Goal: Task Accomplishment & Management: Complete application form

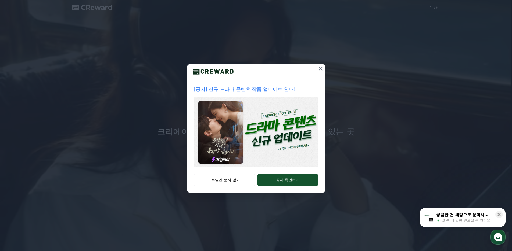
click at [320, 71] on icon at bounding box center [320, 69] width 6 height 6
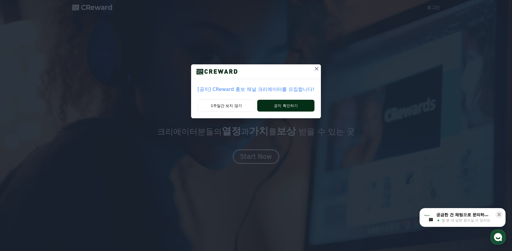
click at [298, 108] on button "공지 확인하기" at bounding box center [285, 106] width 57 height 12
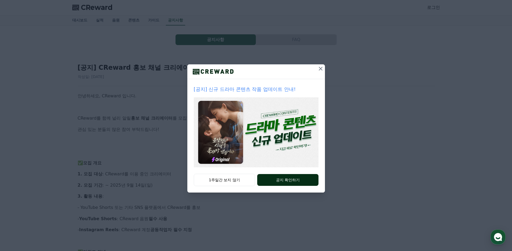
click at [285, 177] on button "공지 확인하기" at bounding box center [287, 180] width 61 height 12
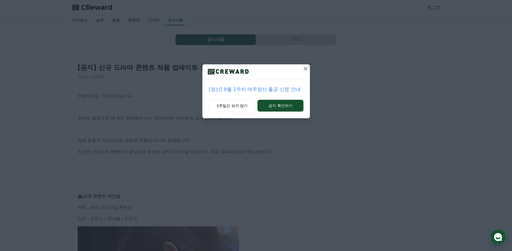
click at [306, 71] on icon at bounding box center [305, 69] width 6 height 6
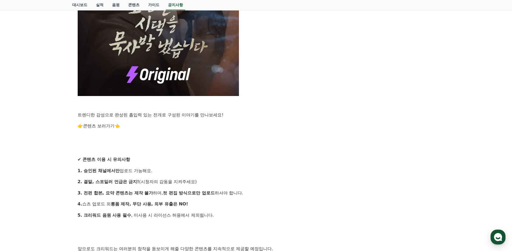
scroll to position [430, 0]
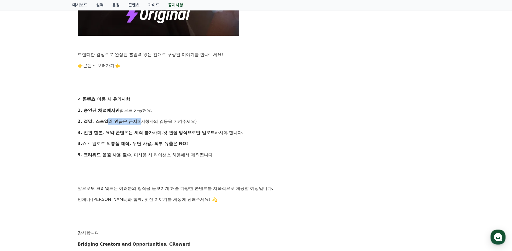
drag, startPoint x: 108, startPoint y: 122, endPoint x: 139, endPoint y: 123, distance: 30.9
click at [139, 123] on p "2. 결말, 스포일러 언급은 금지! (시청자의 감동을 지켜주세요)" at bounding box center [256, 121] width 357 height 7
drag, startPoint x: 101, startPoint y: 134, endPoint x: 195, endPoint y: 135, distance: 94.8
click at [195, 135] on p "3. 전편 합본, 요약 콘텐츠는 제작 불가 하며, 컷 편집 방식으로만 업로드 하셔야 합니다." at bounding box center [256, 132] width 357 height 7
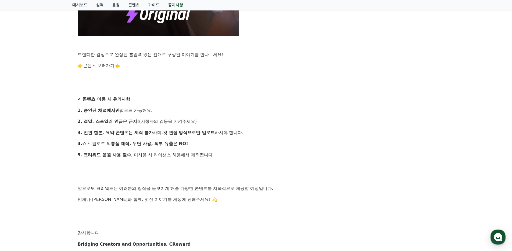
click at [224, 136] on p "3. 전편 합본, 요약 콘텐츠는 제작 불가 하며, 컷 편집 방식으로만 업로드 하셔야 합니다." at bounding box center [256, 132] width 357 height 7
drag, startPoint x: 99, startPoint y: 135, endPoint x: 140, endPoint y: 135, distance: 41.4
click at [140, 135] on strong "3. 전편 합본, 요약 콘텐츠는 제작 불가" at bounding box center [115, 132] width 75 height 5
click at [116, 136] on p "3. 전편 합본, 요약 콘텐츠는 제작 불가 하며, 컷 편집 방식으로만 업로드 하셔야 합니다." at bounding box center [256, 132] width 357 height 7
drag, startPoint x: 135, startPoint y: 135, endPoint x: 148, endPoint y: 135, distance: 12.9
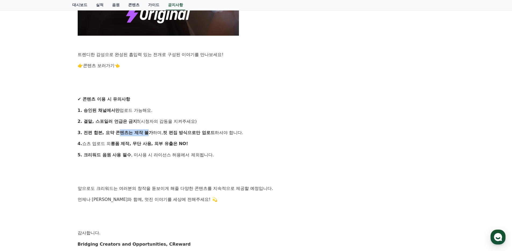
click at [148, 135] on strong "3. 전편 합본, 요약 콘텐츠는 제작 불가" at bounding box center [115, 132] width 75 height 5
drag, startPoint x: 175, startPoint y: 136, endPoint x: 221, endPoint y: 136, distance: 45.9
click at [208, 135] on p "3. 전편 합본, 요약 콘텐츠는 제작 불가 하며, 컷 편집 방식으로만 업로드 하셔야 합니다." at bounding box center [256, 132] width 357 height 7
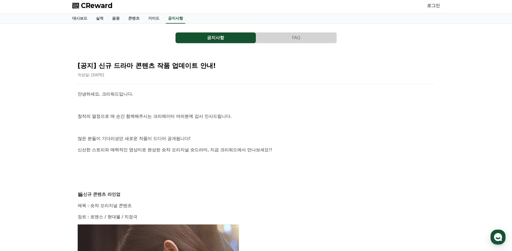
scroll to position [0, 0]
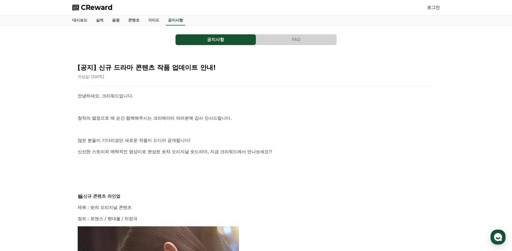
click at [434, 8] on link "로그인" at bounding box center [433, 7] width 13 height 6
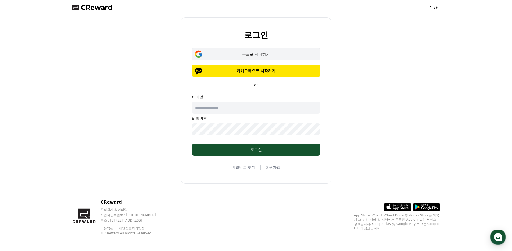
click at [273, 56] on div "구글로 시작하기" at bounding box center [256, 54] width 113 height 5
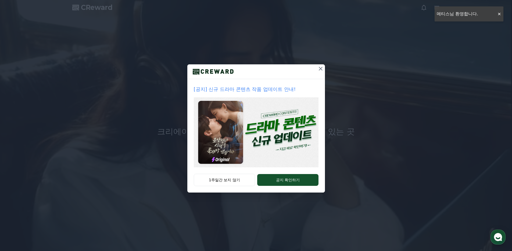
click at [321, 70] on icon at bounding box center [320, 69] width 6 height 6
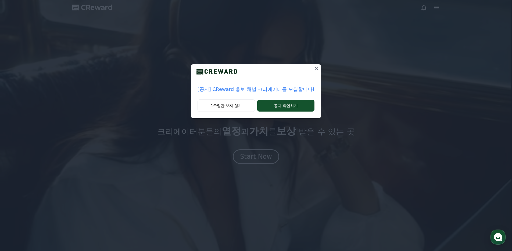
click at [315, 68] on icon at bounding box center [316, 69] width 4 height 4
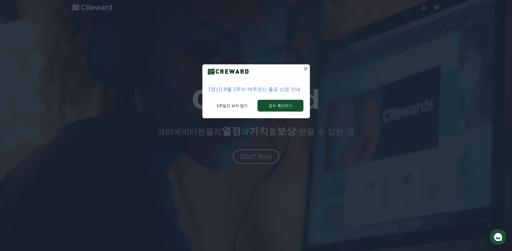
click at [306, 67] on icon at bounding box center [305, 69] width 6 height 6
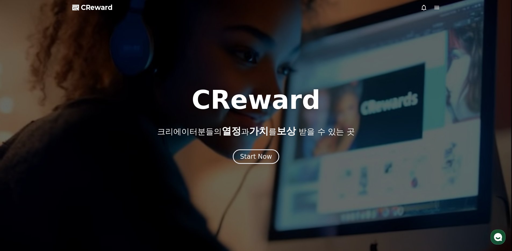
click at [435, 8] on icon at bounding box center [436, 7] width 6 height 6
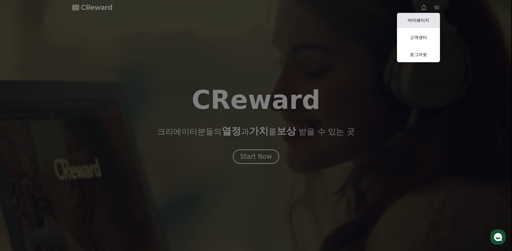
click at [424, 18] on link "마이페이지" at bounding box center [418, 20] width 43 height 15
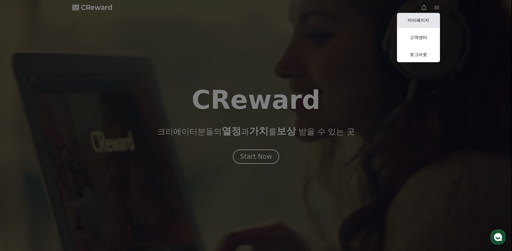
select select "**********"
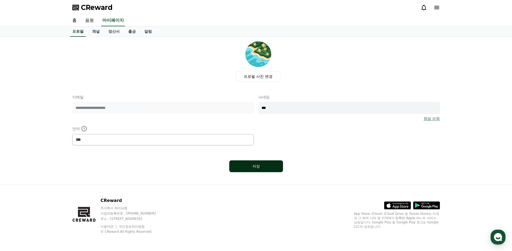
click at [256, 172] on button "저장" at bounding box center [256, 167] width 54 height 12
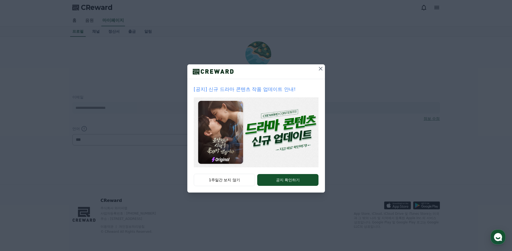
select select "**********"
click at [320, 68] on icon at bounding box center [320, 69] width 4 height 4
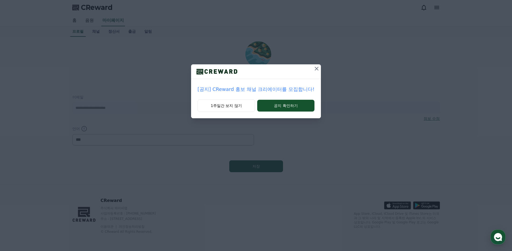
click at [320, 68] on div "[공지] CReward 홍보 채널 크리에이터를 모집합니다! 1주일간 보지 않기 공지 확인하기" at bounding box center [256, 63] width 512 height 127
click at [318, 68] on icon at bounding box center [316, 69] width 6 height 6
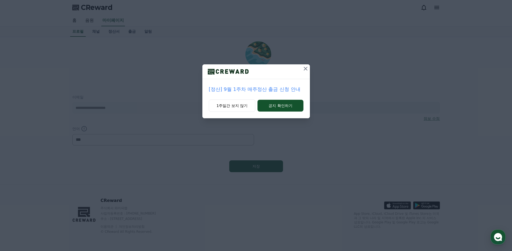
click at [314, 68] on div "[정산] 9월 1주차 매주정산 출금 신청 안내 1주일간 보지 않기 공지 확인하기" at bounding box center [256, 63] width 512 height 127
click at [304, 68] on icon at bounding box center [305, 69] width 6 height 6
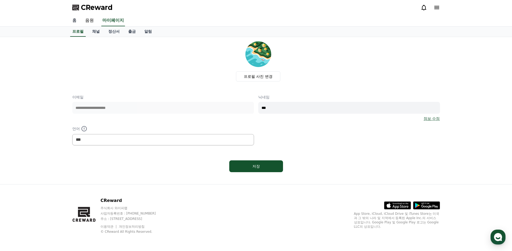
click at [74, 20] on link "홈" at bounding box center [74, 20] width 13 height 11
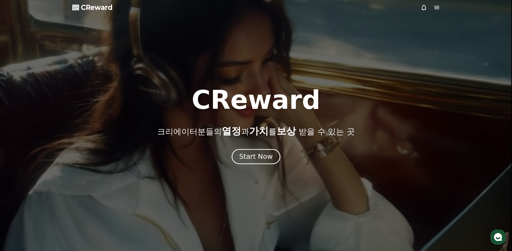
click at [260, 160] on div "Start Now" at bounding box center [255, 156] width 33 height 9
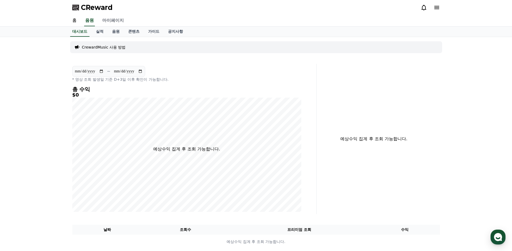
click at [110, 22] on link "마이페이지" at bounding box center [113, 20] width 30 height 11
select select "**********"
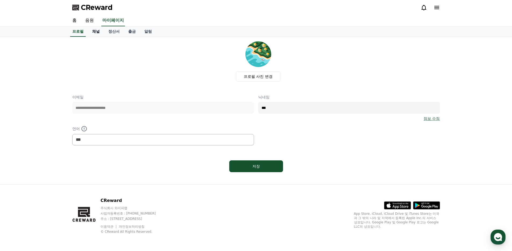
click at [97, 31] on link "채널" at bounding box center [96, 32] width 16 height 10
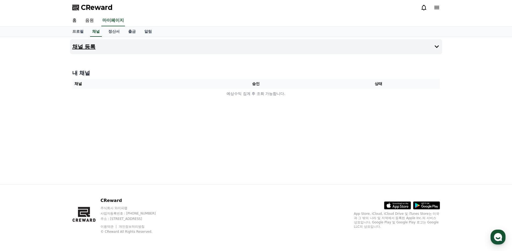
click at [85, 45] on h4 "채널 등록" at bounding box center [83, 47] width 23 height 6
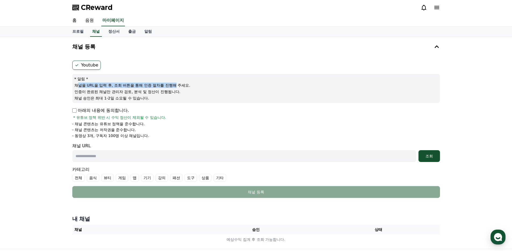
drag, startPoint x: 79, startPoint y: 87, endPoint x: 177, endPoint y: 88, distance: 97.5
click at [177, 88] on p "채널을 URL을 입력 후, 조회 버튼을 통해 인증 절차를 진행해 주세요." at bounding box center [255, 85] width 363 height 5
click at [90, 68] on label "Youtube" at bounding box center [86, 65] width 28 height 9
drag, startPoint x: 77, startPoint y: 91, endPoint x: 180, endPoint y: 98, distance: 103.9
click at [180, 98] on div "* 알림 * 채널을 URL을 입력 후, 조회 버튼을 통해 인증 절차를 진행해 주세요. 인증이 완료된 채널만 관리자 검토, 분석 및 정산이 진행…" at bounding box center [255, 88] width 367 height 29
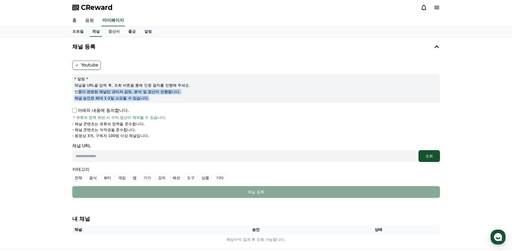
click at [114, 97] on p "채널 승인은 최대 1-2일 소요될 수 있습니다." at bounding box center [255, 98] width 363 height 5
click at [129, 157] on input "text" at bounding box center [244, 156] width 344 height 12
paste input "*********"
type input "*********"
drag, startPoint x: 231, startPoint y: 159, endPoint x: 55, endPoint y: 151, distance: 176.9
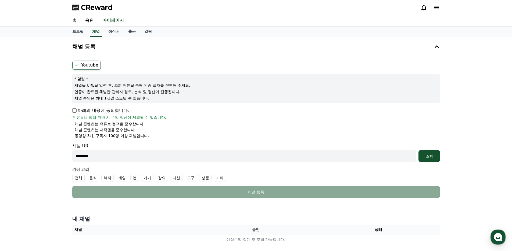
click at [55, 151] on div "채널 등록 Youtube * 알림 * 채널을 URL을 입력 후, 조회 버튼을 통해 인증 절차를 진행해 주세요. 인증이 완료된 채널만 관리자 검…" at bounding box center [256, 143] width 512 height 212
click at [85, 156] on input "text" at bounding box center [244, 156] width 344 height 12
paste input "**********"
click at [219, 178] on label "기타" at bounding box center [219, 178] width 12 height 8
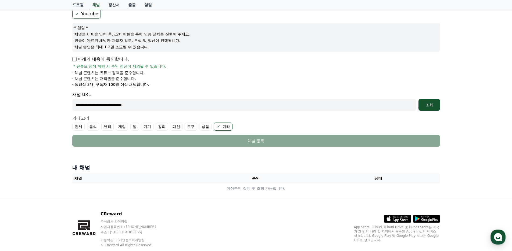
scroll to position [54, 0]
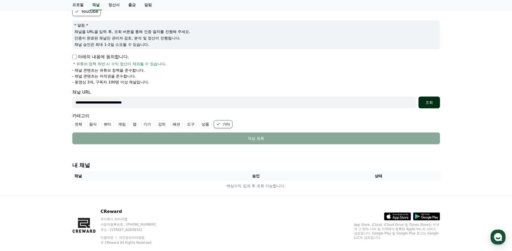
click at [432, 103] on div "조회" at bounding box center [428, 102] width 17 height 5
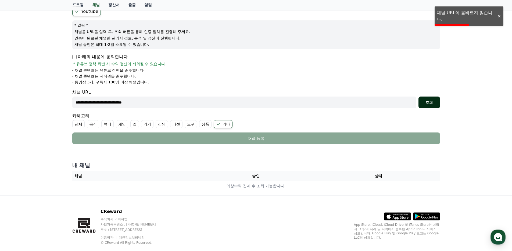
click at [425, 106] on button "조회" at bounding box center [428, 103] width 21 height 12
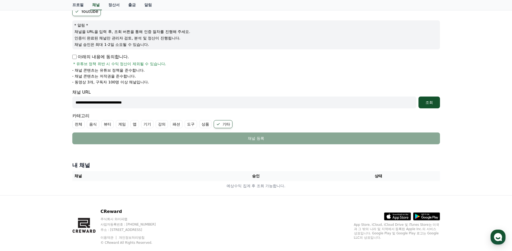
scroll to position [0, 0]
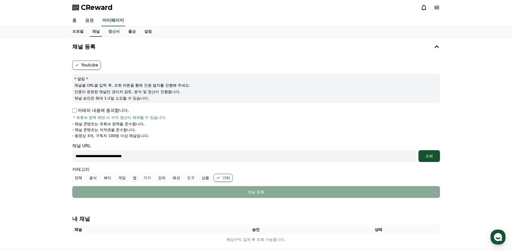
click at [194, 158] on input "**********" at bounding box center [244, 156] width 344 height 12
paste input "**********"
type input "**********"
click at [427, 153] on button "조회" at bounding box center [428, 156] width 21 height 12
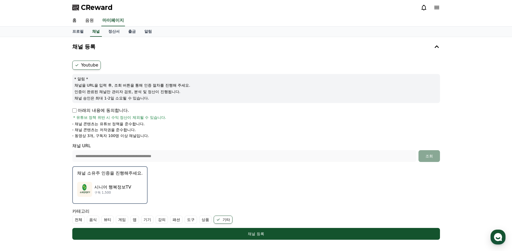
click at [126, 185] on p "시니어 행복정보TV" at bounding box center [112, 187] width 37 height 6
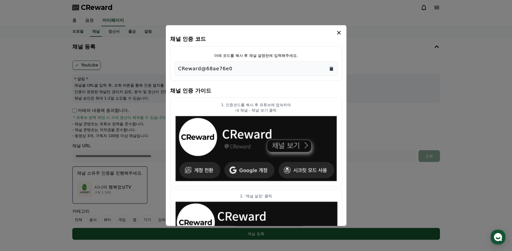
click at [330, 70] on icon "Copy to clipboard" at bounding box center [330, 69] width 3 height 4
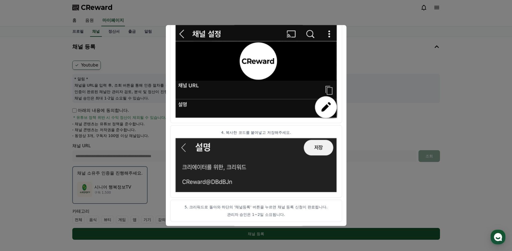
click at [333, 46] on img "modal" at bounding box center [256, 71] width 163 height 95
click at [179, 31] on img "modal" at bounding box center [256, 71] width 163 height 95
click at [381, 82] on button "close modal" at bounding box center [256, 125] width 512 height 251
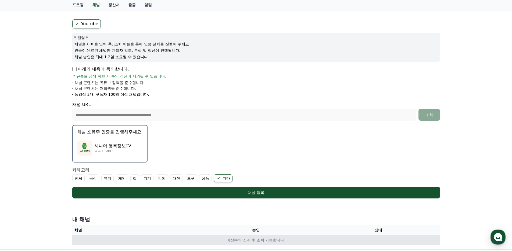
scroll to position [107, 0]
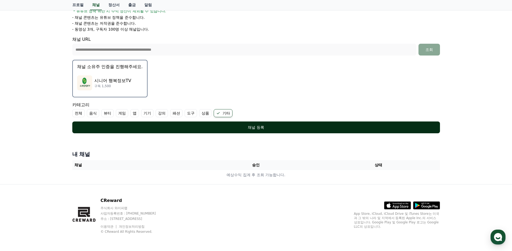
click at [303, 124] on button "채널 등록" at bounding box center [255, 128] width 367 height 12
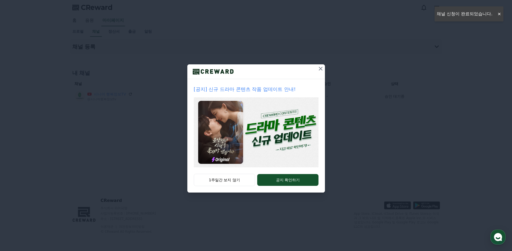
click at [320, 68] on icon at bounding box center [320, 69] width 6 height 6
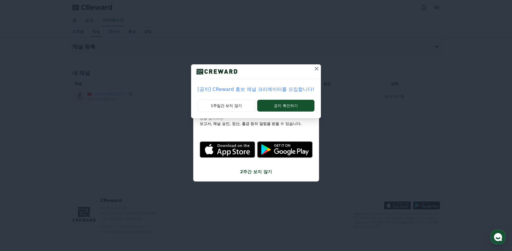
click at [314, 68] on icon at bounding box center [316, 69] width 4 height 4
